Goal: Task Accomplishment & Management: Manage account settings

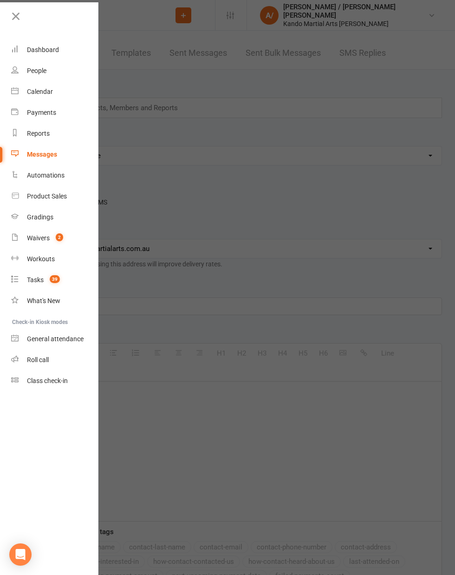
click at [153, 138] on div at bounding box center [227, 287] width 455 height 575
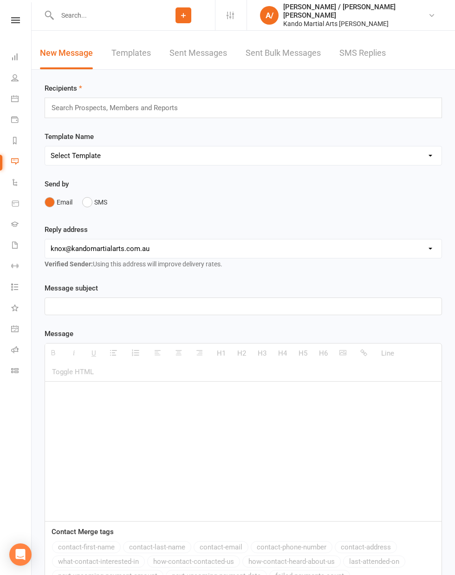
click at [15, 17] on nav "Clubworx Dashboard People Calendar Payments Reports Messages Automations Produc…" at bounding box center [16, 289] width 32 height 575
click at [11, 19] on icon at bounding box center [15, 20] width 9 height 6
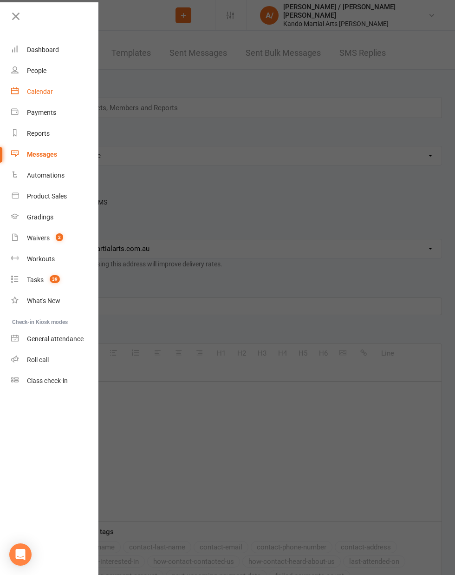
click at [49, 92] on div "Calendar" at bounding box center [40, 91] width 26 height 7
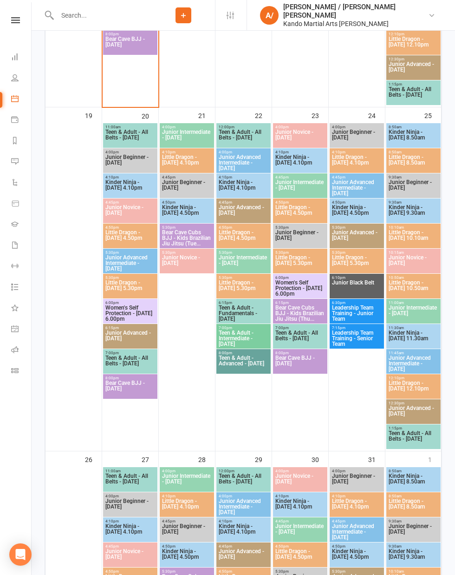
scroll to position [823, 0]
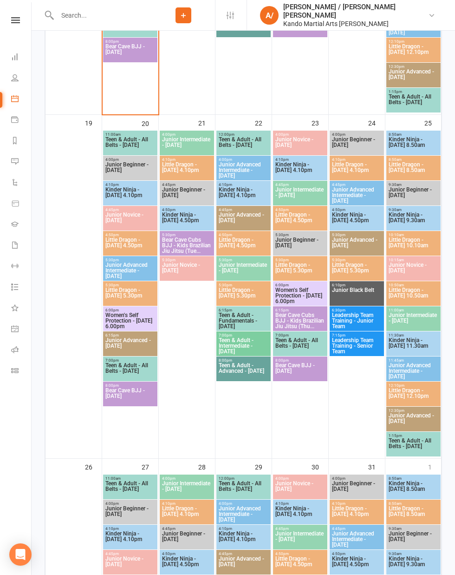
click at [357, 317] on span "Leadership Team Training - Junior Team" at bounding box center [357, 320] width 51 height 17
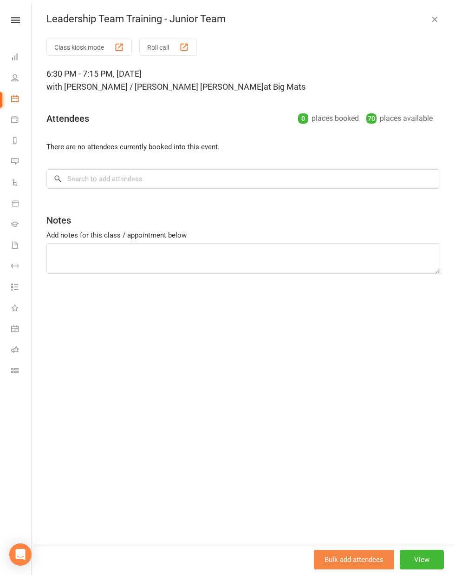
click at [354, 563] on button "Bulk add attendees" at bounding box center [354, 560] width 80 height 20
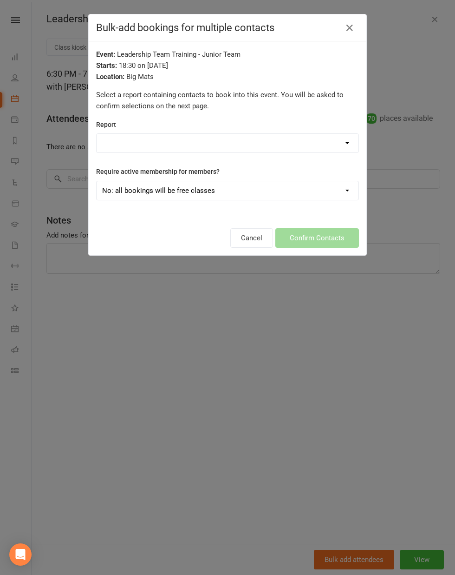
click at [174, 141] on select "Bear Cave BJJ All Contacts Cancelled Members - Reactivation Campaign 2024 Leade…" at bounding box center [228, 143] width 262 height 19
select select "144535"
click at [97, 134] on select "Bear Cave BJJ All Contacts Cancelled Members - Reactivation Campaign 2024 Leade…" at bounding box center [228, 143] width 262 height 19
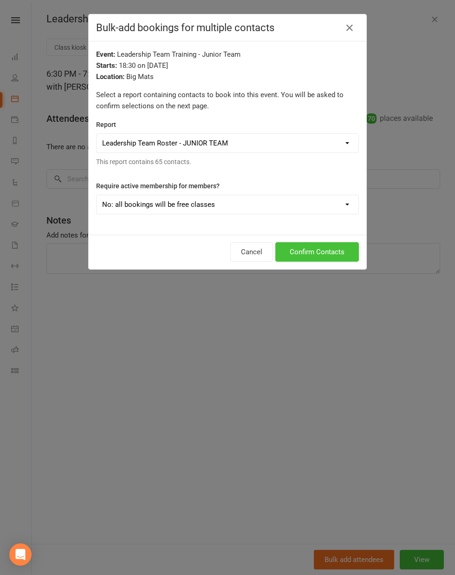
click at [318, 237] on div "Cancel Confirm Contacts" at bounding box center [228, 252] width 278 height 34
click at [322, 252] on button "Confirm Contacts" at bounding box center [318, 252] width 84 height 20
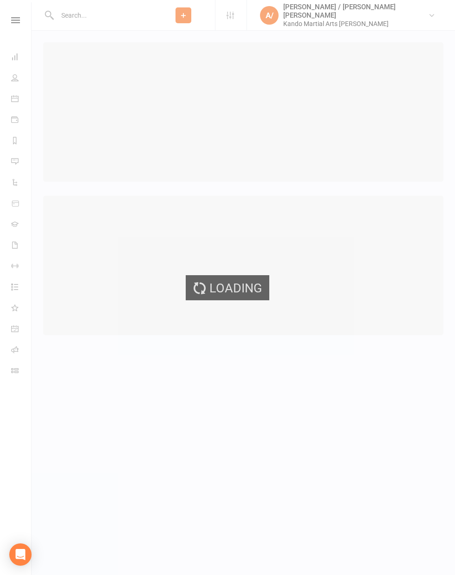
select select "25"
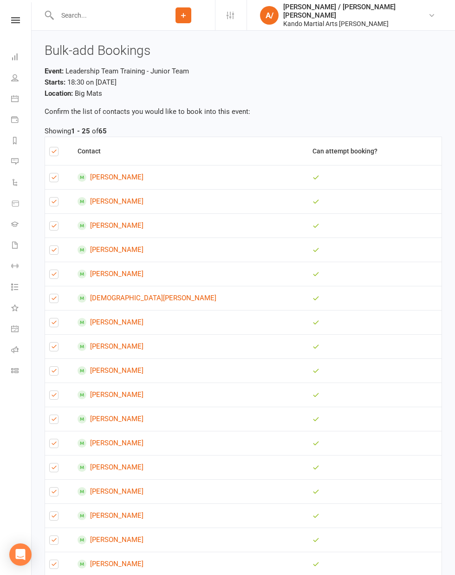
scroll to position [328, 0]
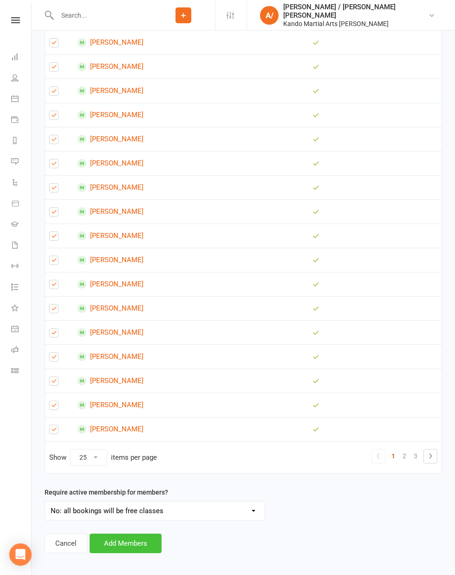
click at [144, 541] on button "Add Members" at bounding box center [126, 543] width 72 height 20
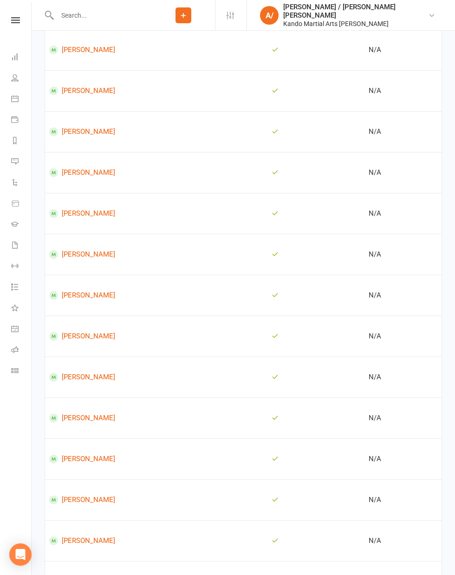
scroll to position [2284, 0]
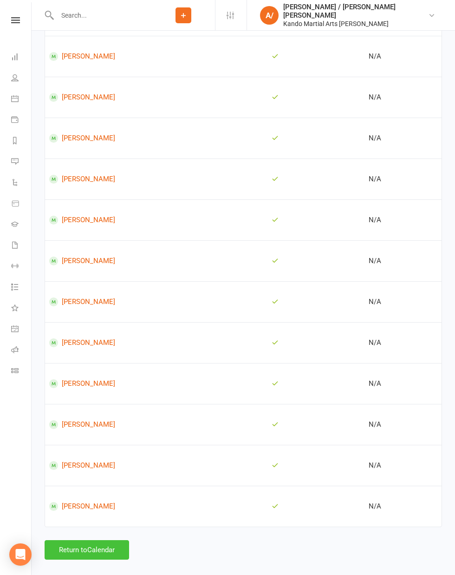
click at [104, 543] on button "Return to Calendar" at bounding box center [87, 550] width 85 height 20
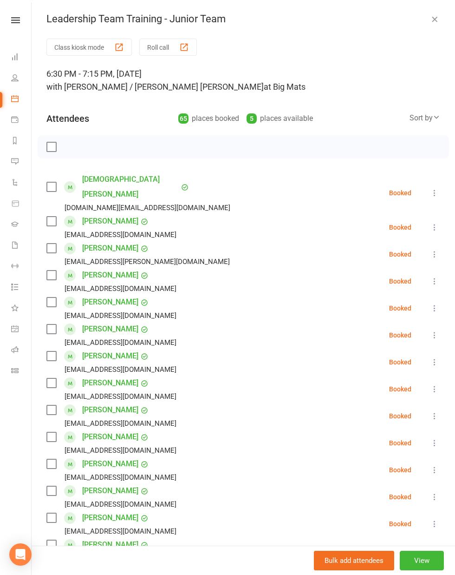
click at [436, 13] on button "button" at bounding box center [434, 18] width 11 height 11
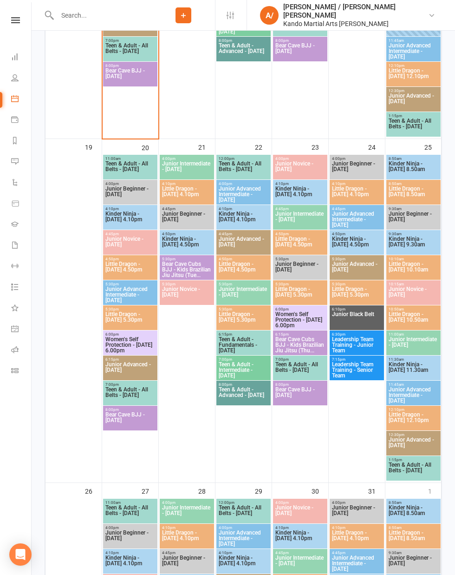
scroll to position [808, 0]
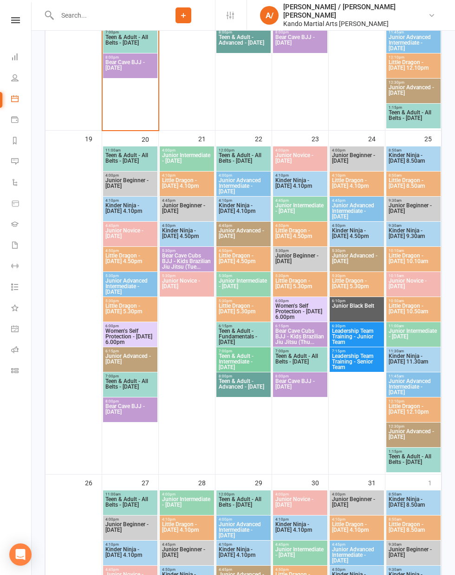
click at [355, 355] on span "Leadership Team Training - Senior Team" at bounding box center [357, 361] width 51 height 17
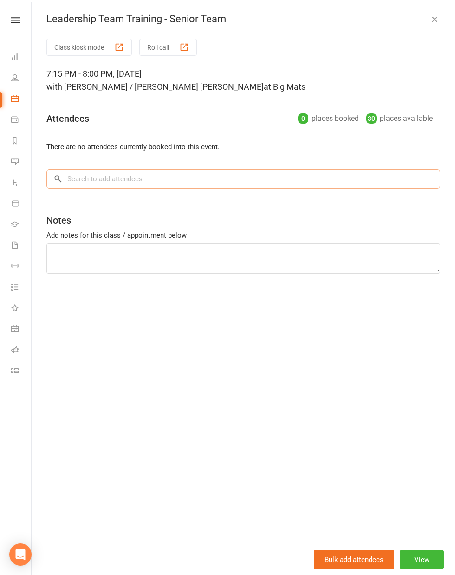
click at [165, 182] on input "search" at bounding box center [243, 179] width 394 height 20
click at [360, 557] on button "Bulk add attendees" at bounding box center [354, 560] width 80 height 20
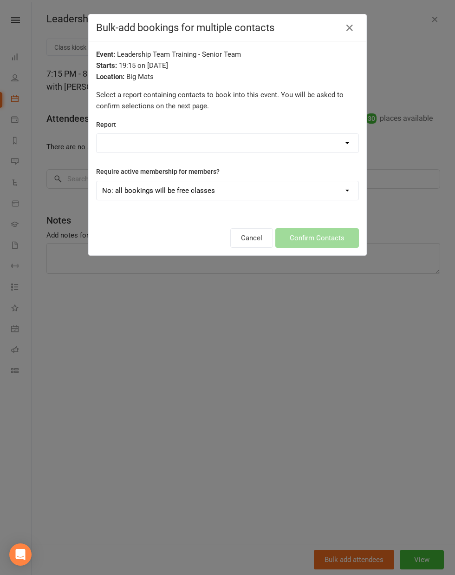
click at [158, 128] on div "Report Bear Cave BJJ All Contacts Cancelled Members - Reactivation Campaign 202…" at bounding box center [227, 136] width 263 height 34
click at [163, 137] on select "Bear Cave BJJ All Contacts Cancelled Members - Reactivation Campaign 2024 Leade…" at bounding box center [228, 143] width 262 height 19
select select "144536"
click at [97, 134] on select "Bear Cave BJJ All Contacts Cancelled Members - Reactivation Campaign 2024 Leade…" at bounding box center [228, 143] width 262 height 19
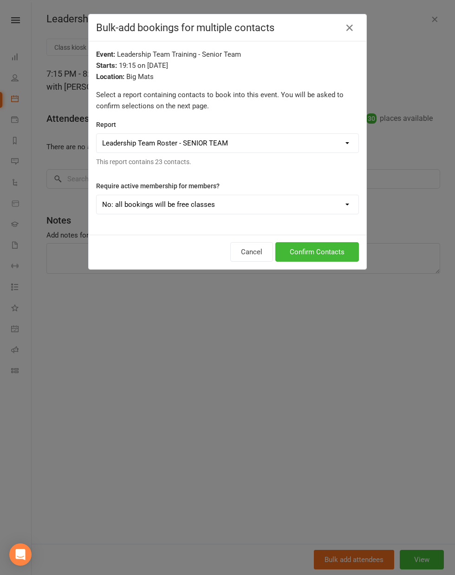
click at [314, 239] on div "Cancel Confirm Contacts" at bounding box center [228, 252] width 278 height 34
click at [315, 249] on button "Confirm Contacts" at bounding box center [318, 252] width 84 height 20
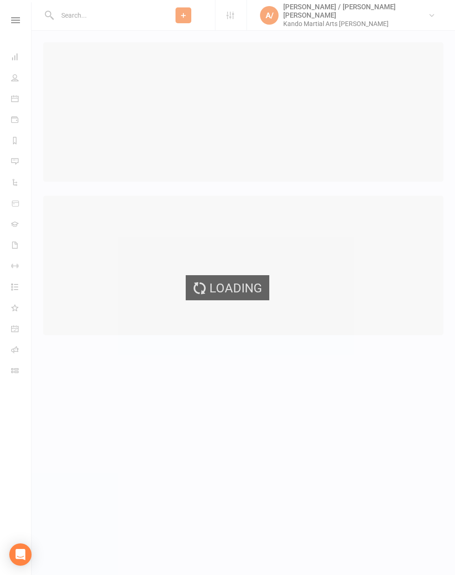
select select "25"
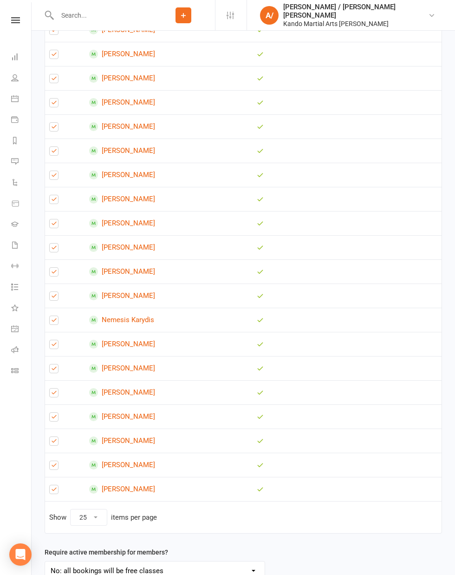
scroll to position [280, 0]
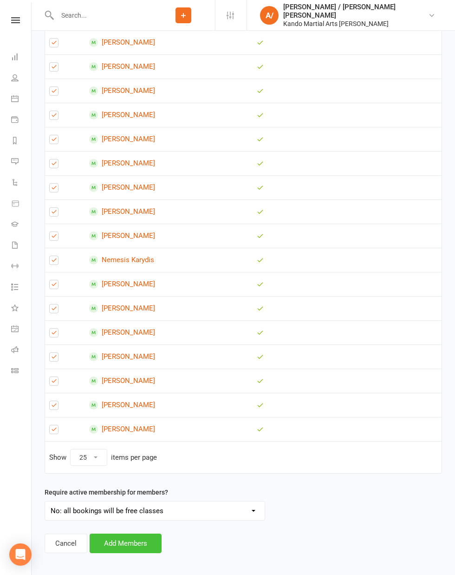
click at [143, 543] on button "Add Members" at bounding box center [126, 543] width 72 height 20
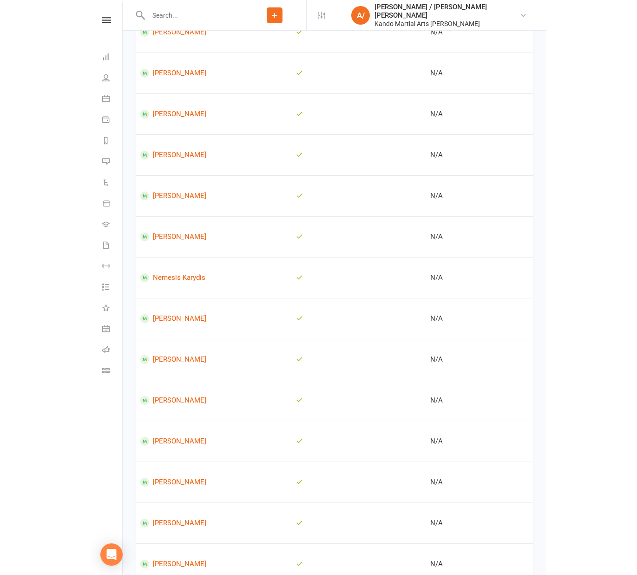
scroll to position [0, 0]
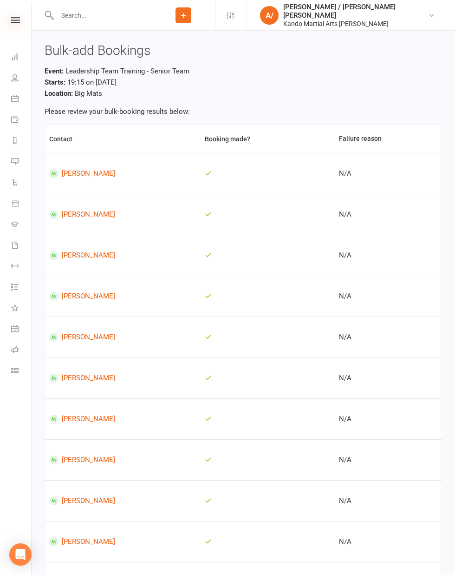
click at [19, 20] on icon at bounding box center [15, 20] width 9 height 6
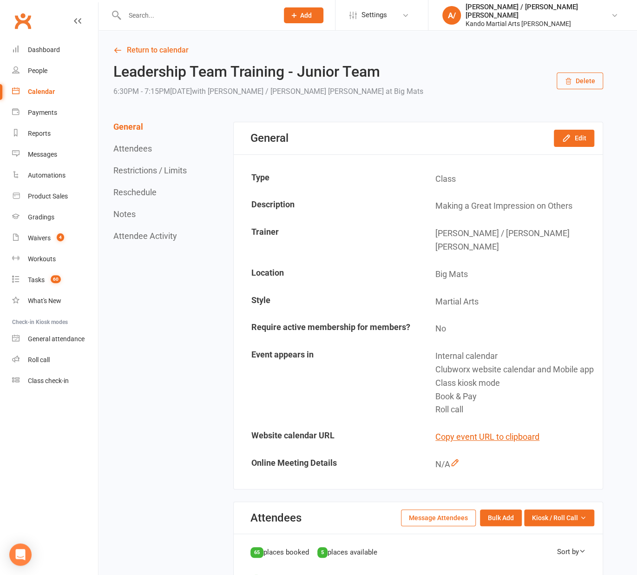
click at [27, 22] on link "Clubworx" at bounding box center [22, 20] width 23 height 23
